Goal: Transaction & Acquisition: Purchase product/service

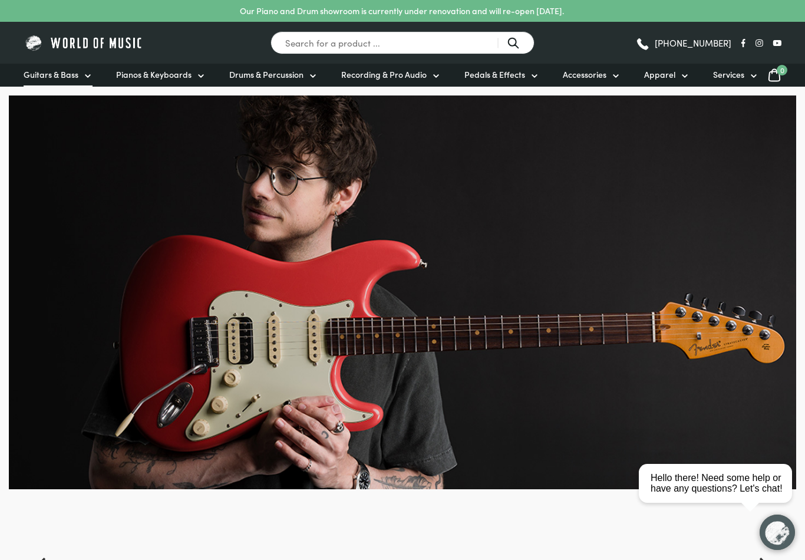
click at [88, 75] on icon at bounding box center [87, 75] width 9 height 9
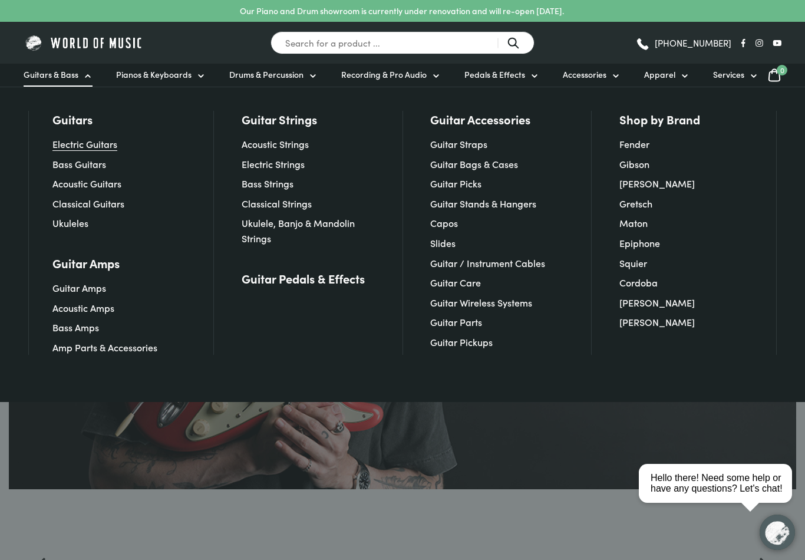
click at [90, 146] on link "Electric Guitars" at bounding box center [84, 143] width 65 height 13
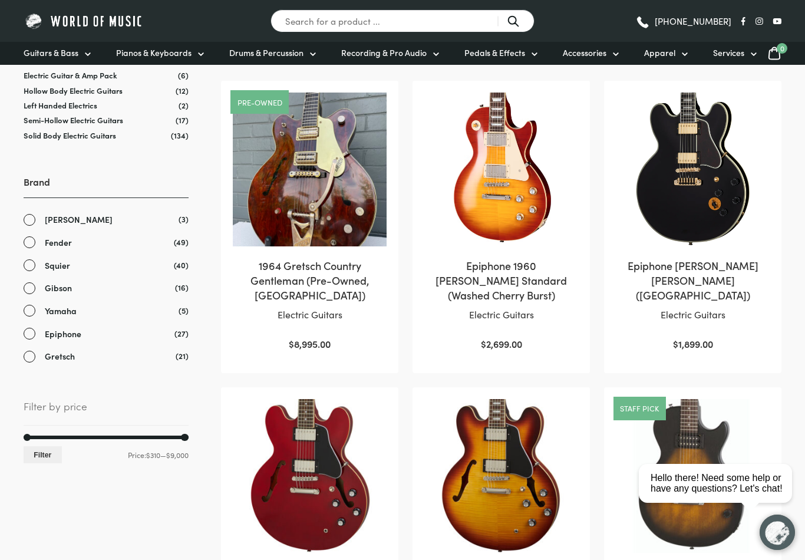
scroll to position [245, 0]
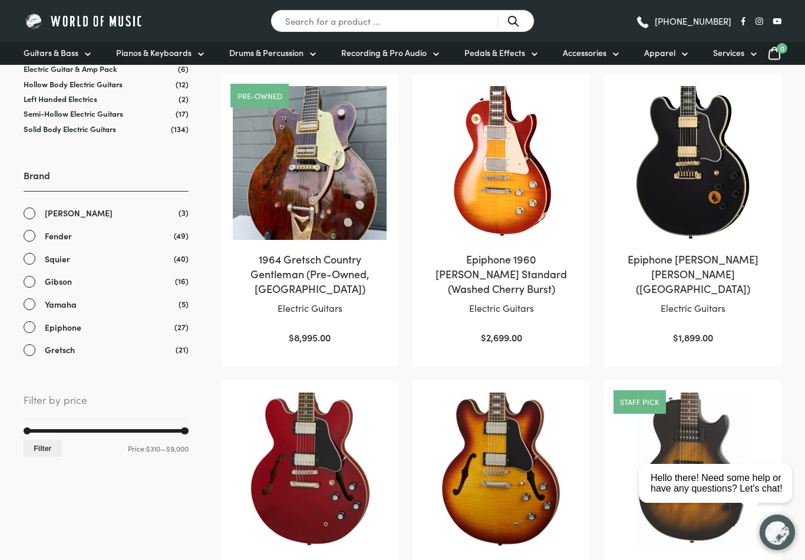
click at [31, 237] on link "Fender" at bounding box center [106, 236] width 165 height 14
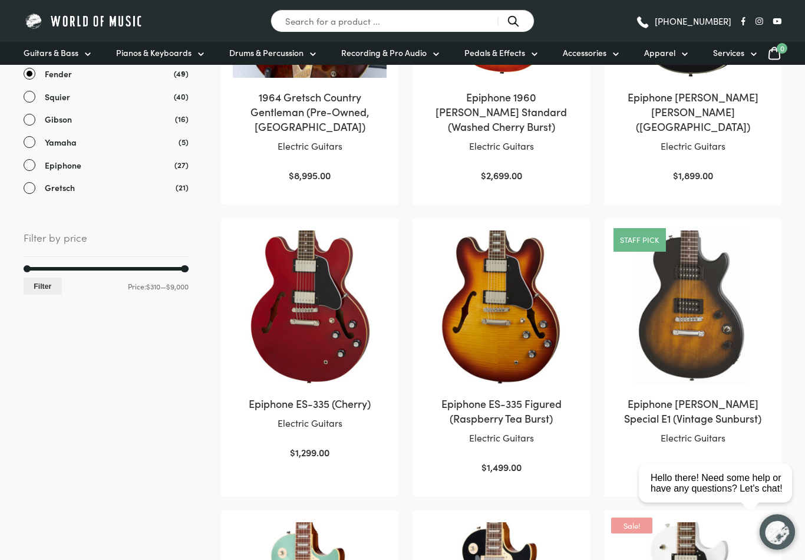
scroll to position [410, 0]
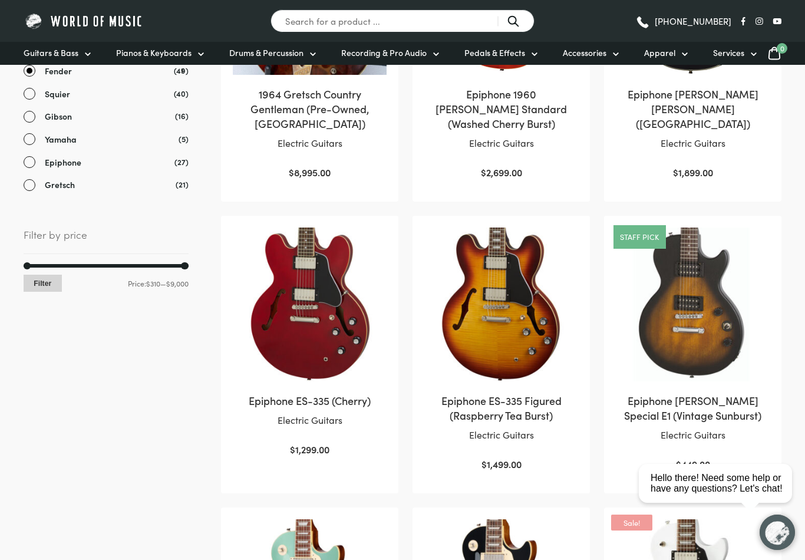
click at [48, 278] on button "Filter" at bounding box center [43, 283] width 38 height 17
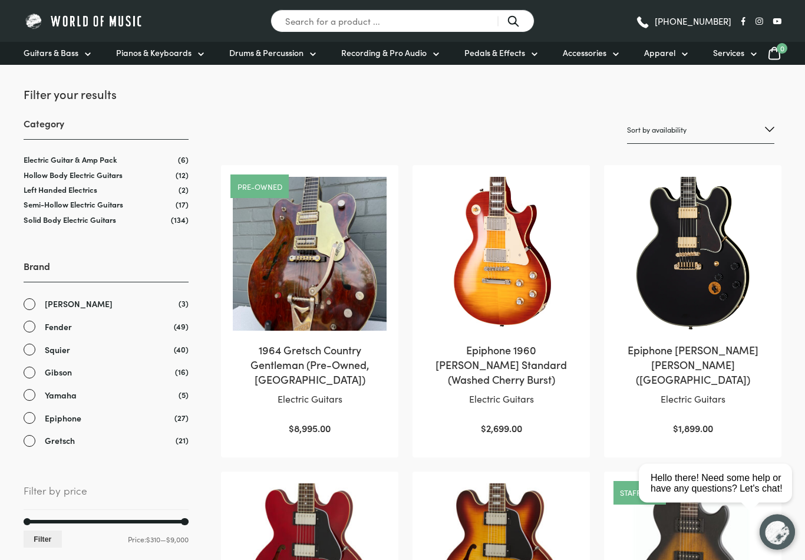
scroll to position [158, 0]
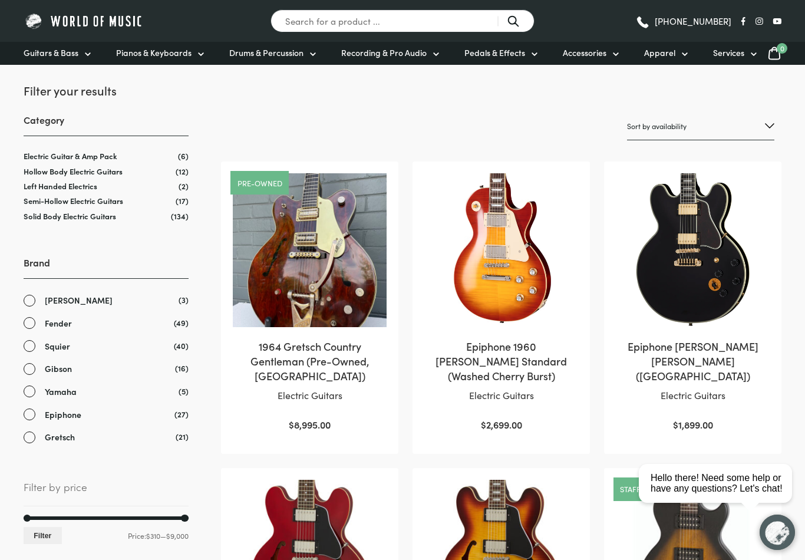
click at [29, 326] on link "Fender" at bounding box center [106, 323] width 165 height 14
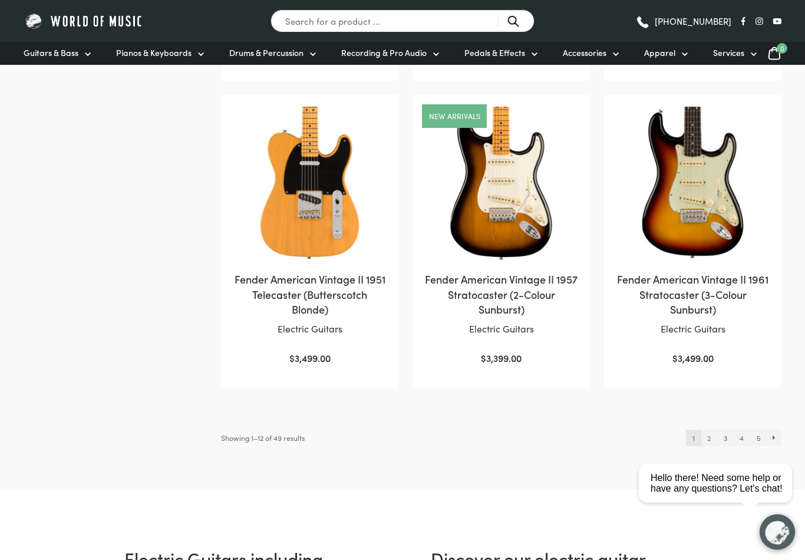
scroll to position [1166, 0]
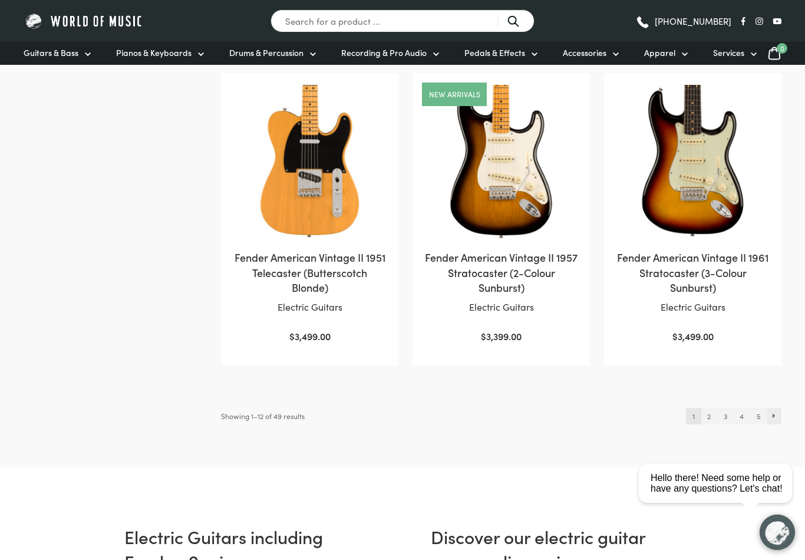
click at [775, 412] on link "→" at bounding box center [774, 416] width 15 height 17
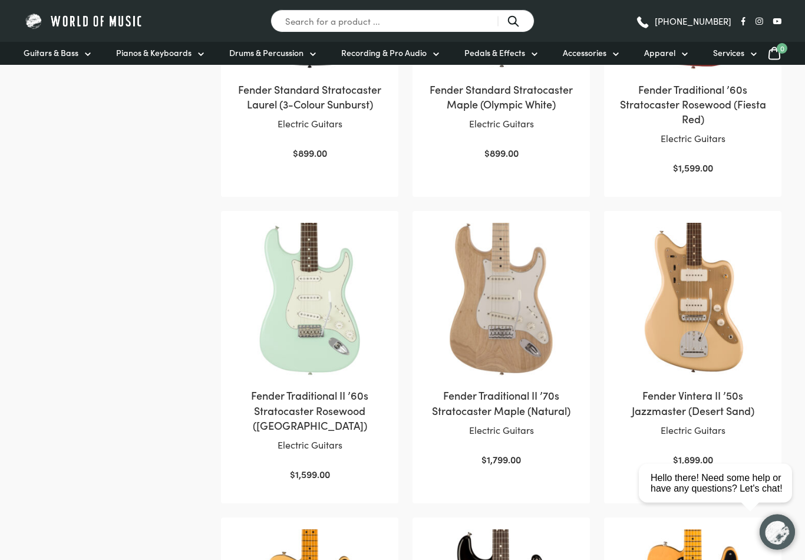
scroll to position [725, 0]
